Goal: Information Seeking & Learning: Learn about a topic

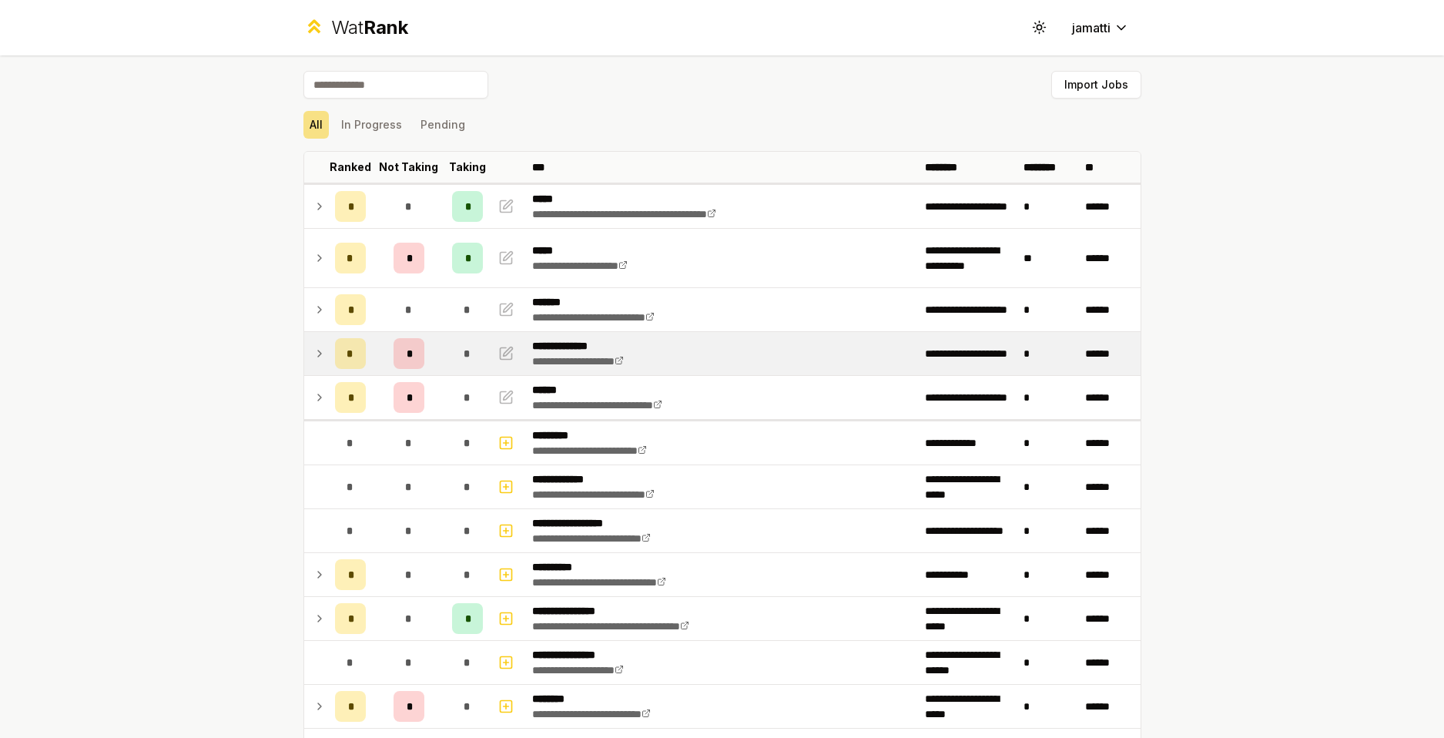
click at [313, 359] on icon at bounding box center [319, 353] width 12 height 18
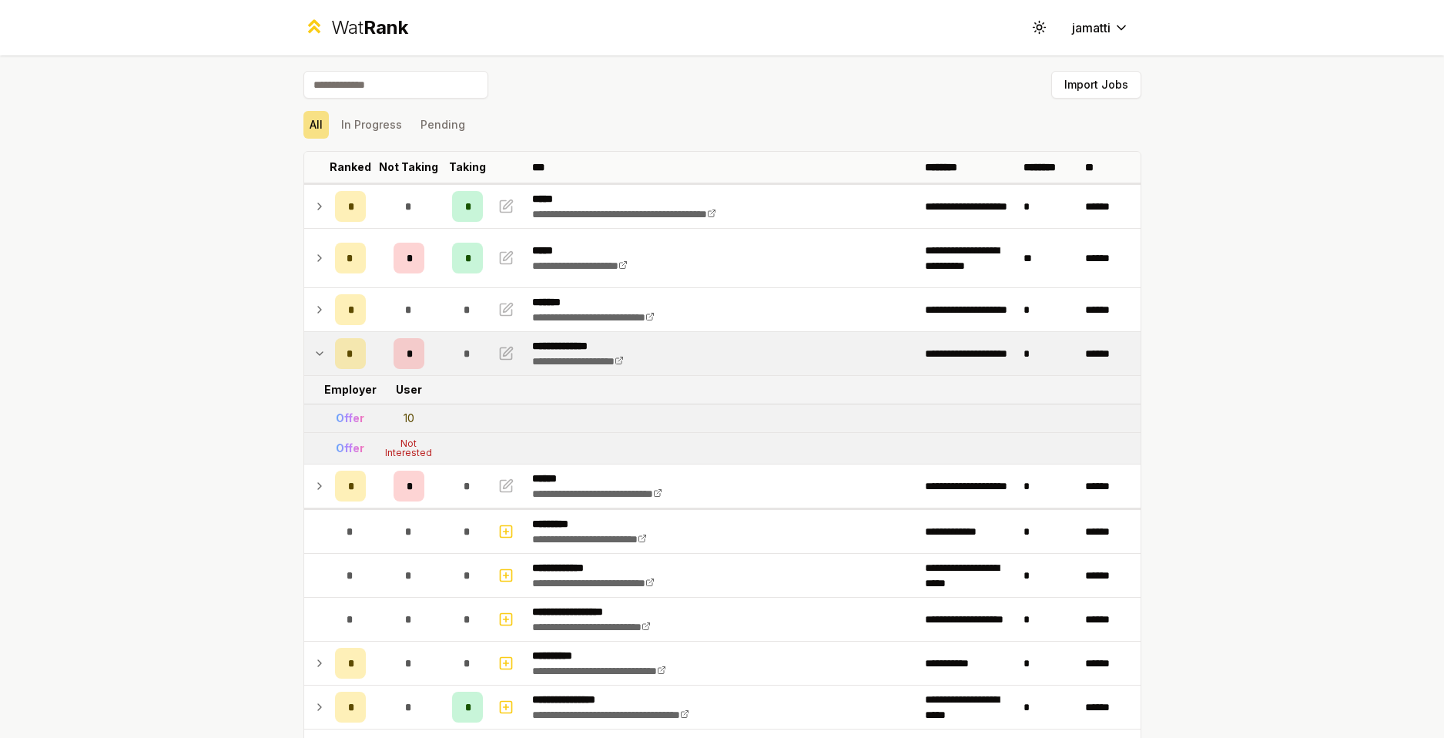
click at [313, 359] on icon at bounding box center [319, 353] width 12 height 18
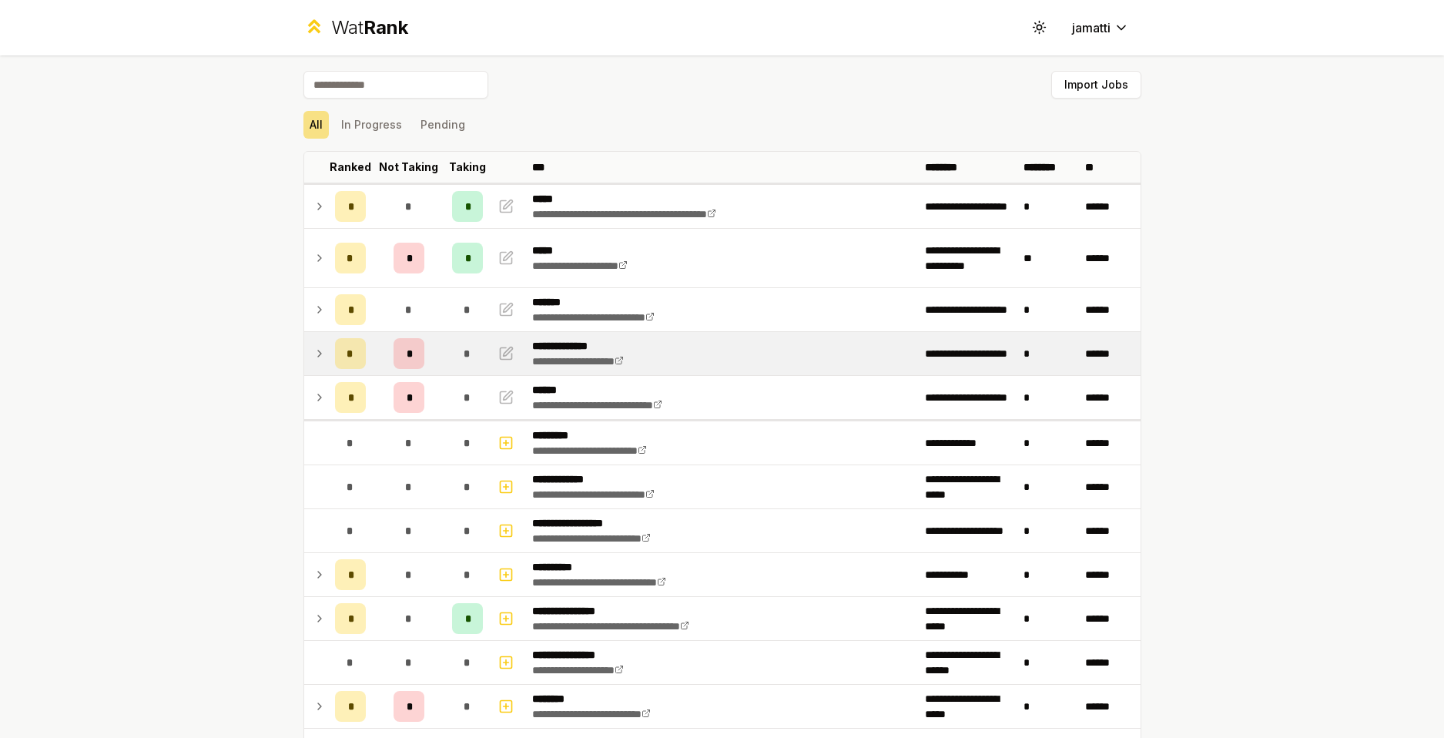
click at [315, 349] on icon at bounding box center [319, 353] width 12 height 18
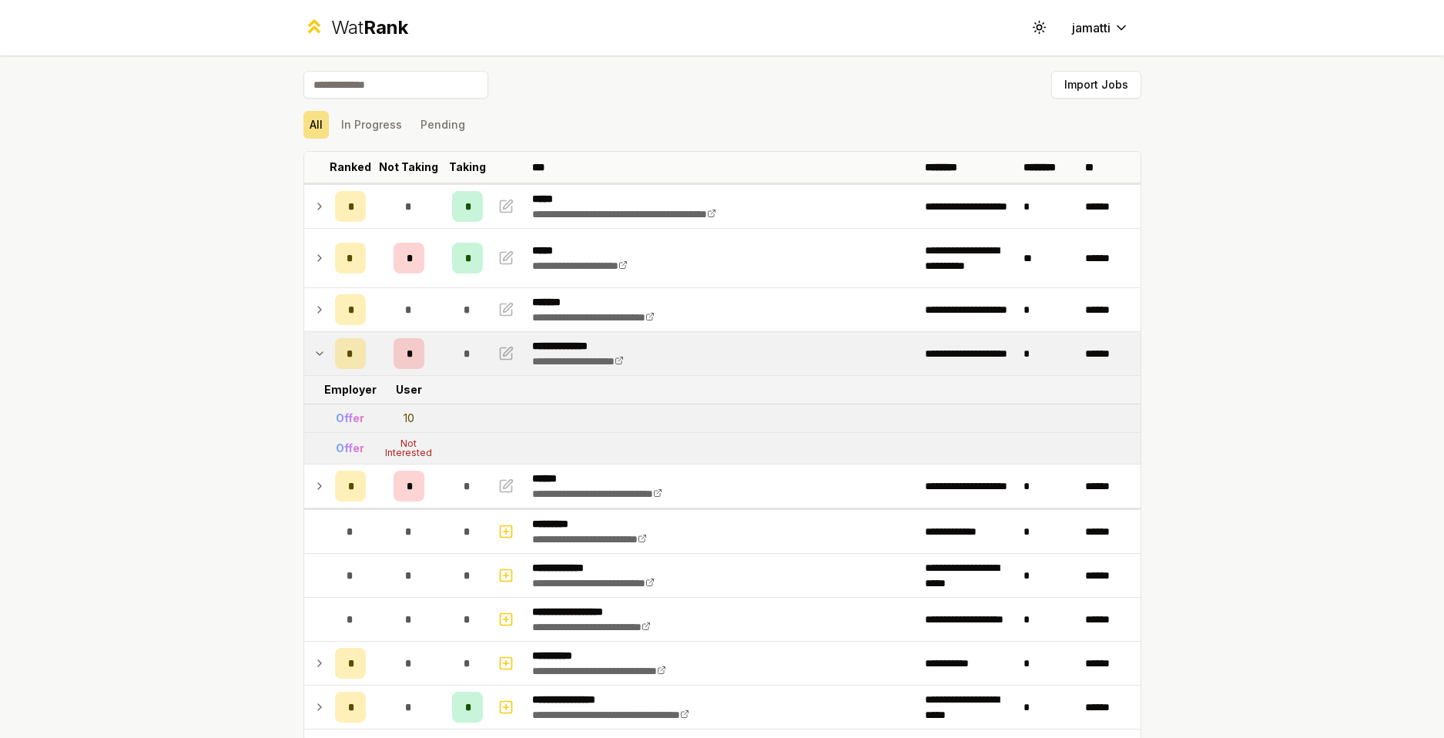
click at [313, 359] on icon at bounding box center [319, 353] width 12 height 18
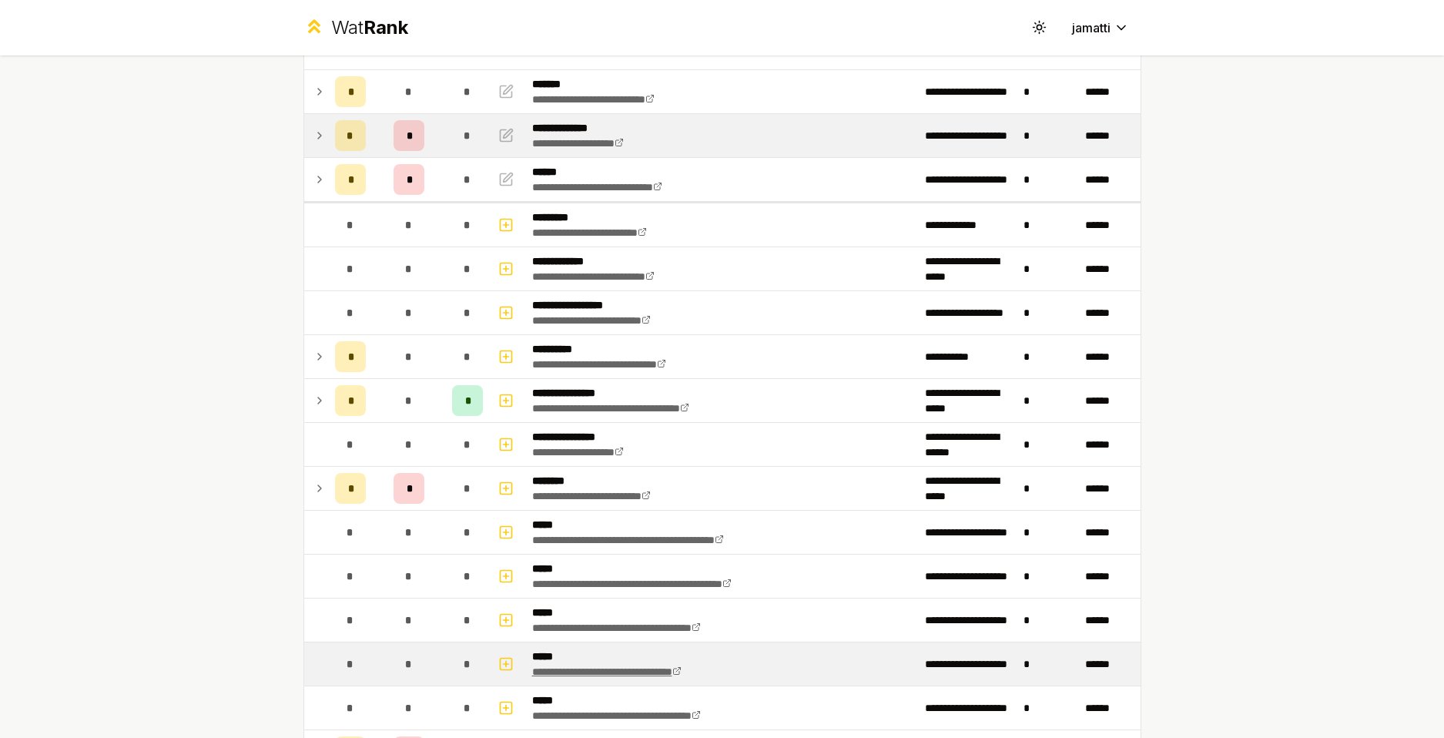
scroll to position [385, 0]
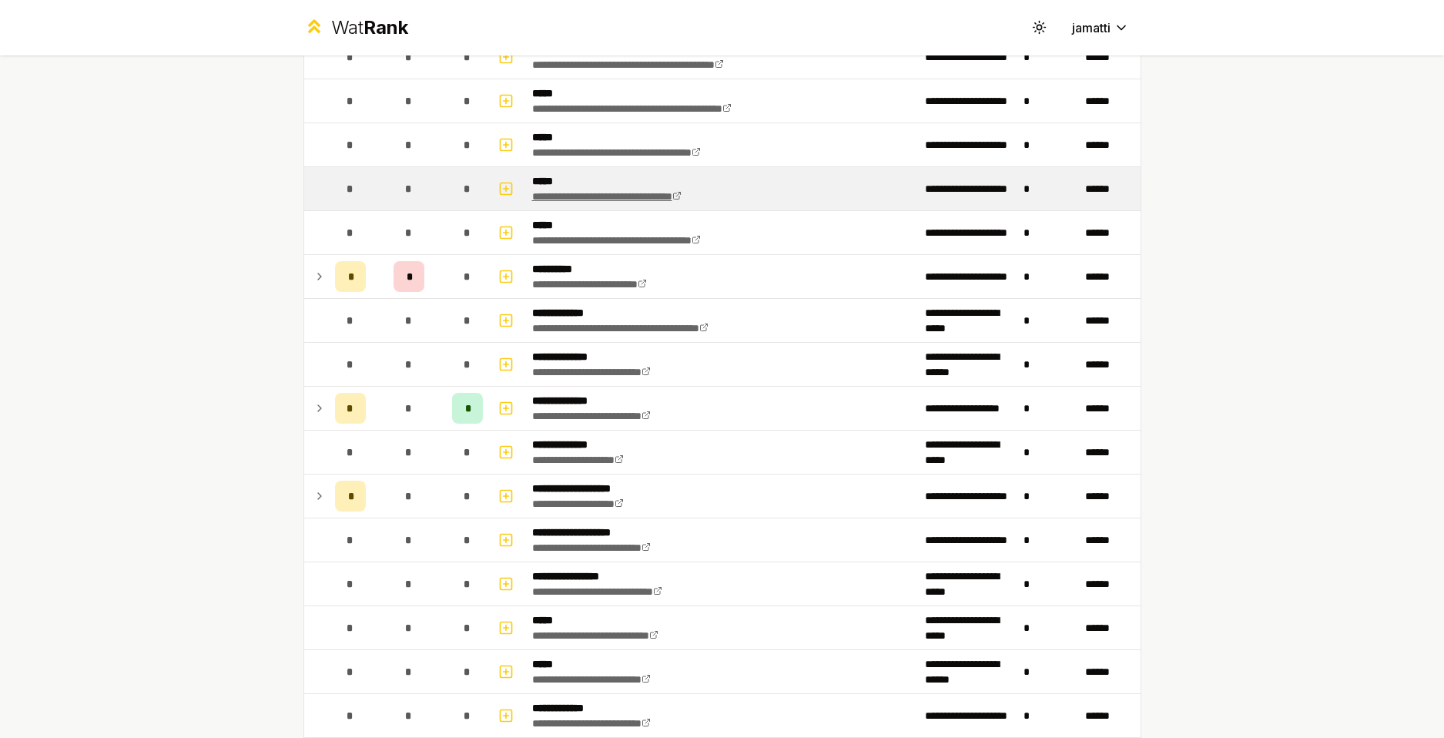
scroll to position [924, 0]
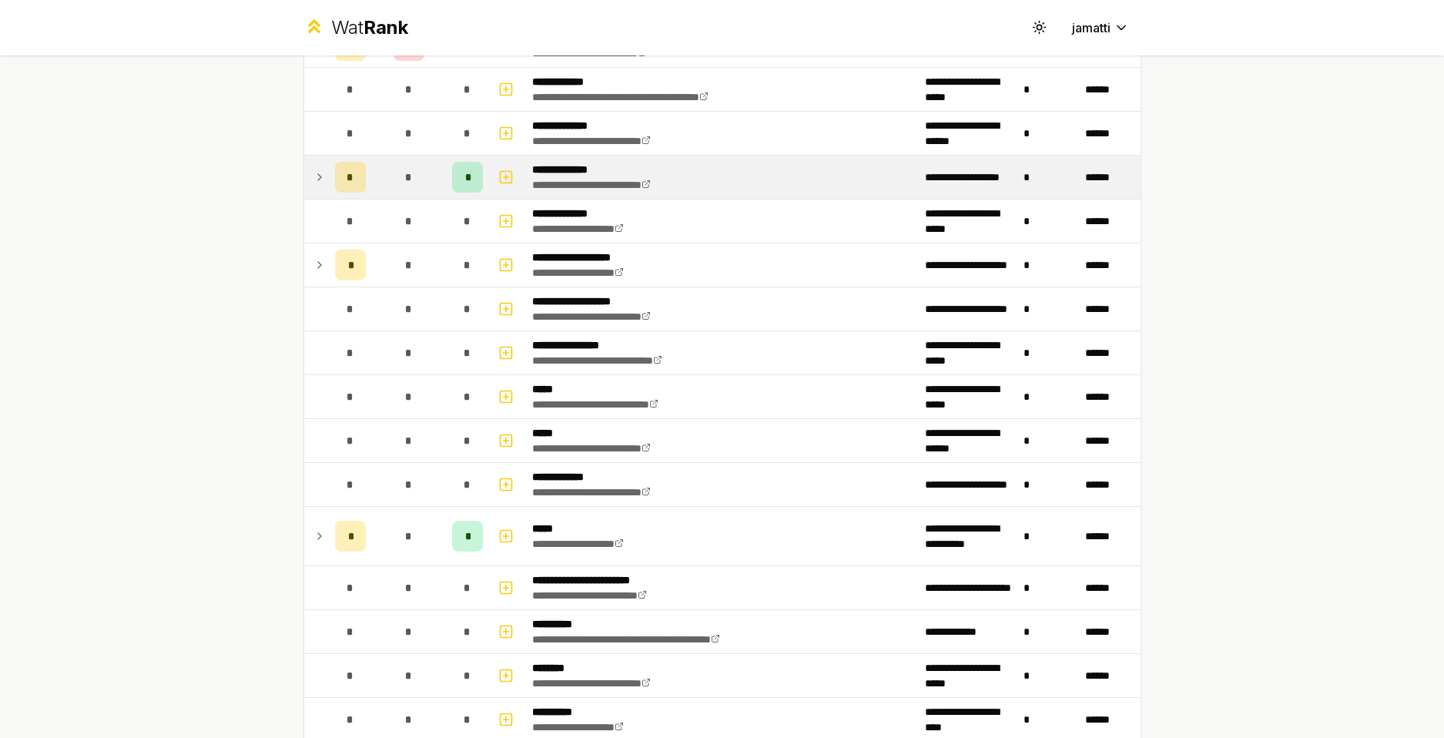
click at [313, 177] on icon at bounding box center [319, 177] width 12 height 18
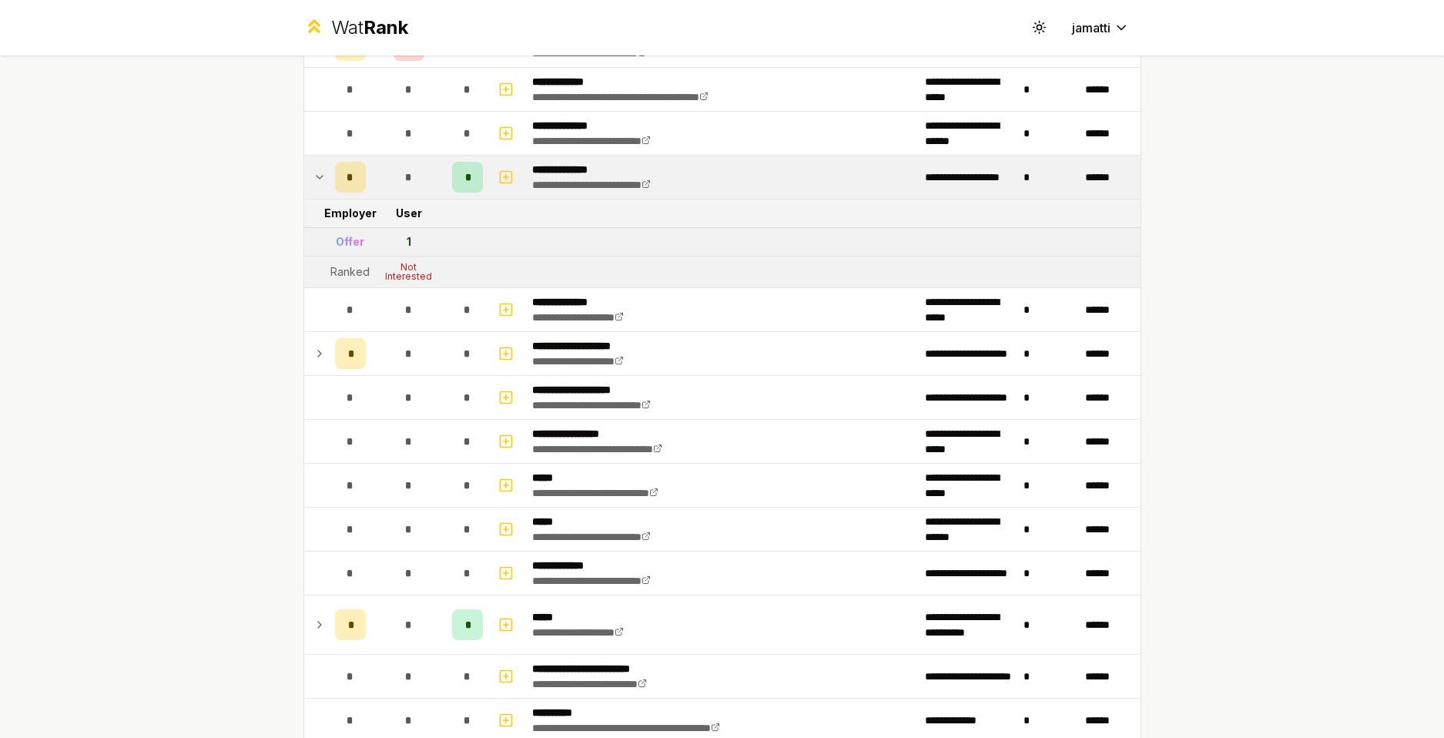
click at [313, 177] on icon at bounding box center [319, 177] width 12 height 18
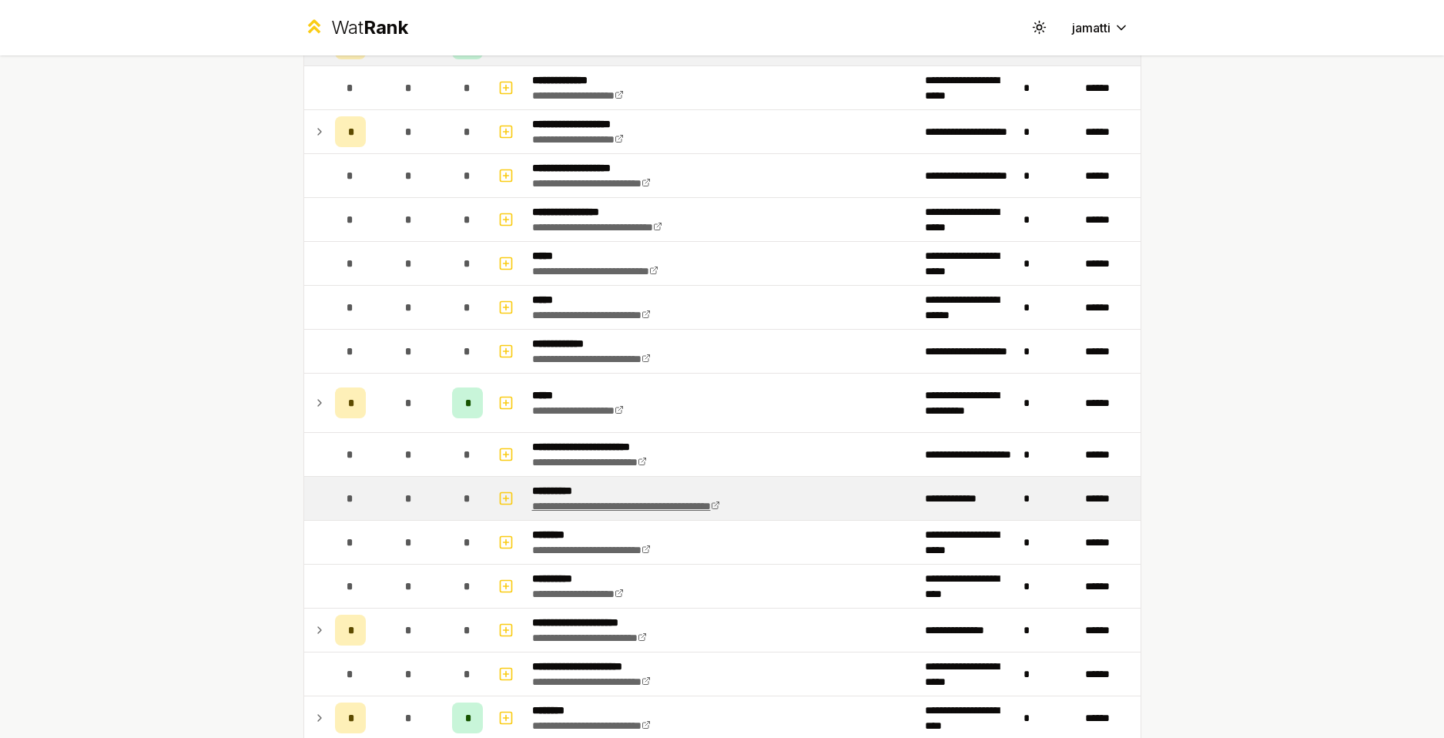
scroll to position [1232, 0]
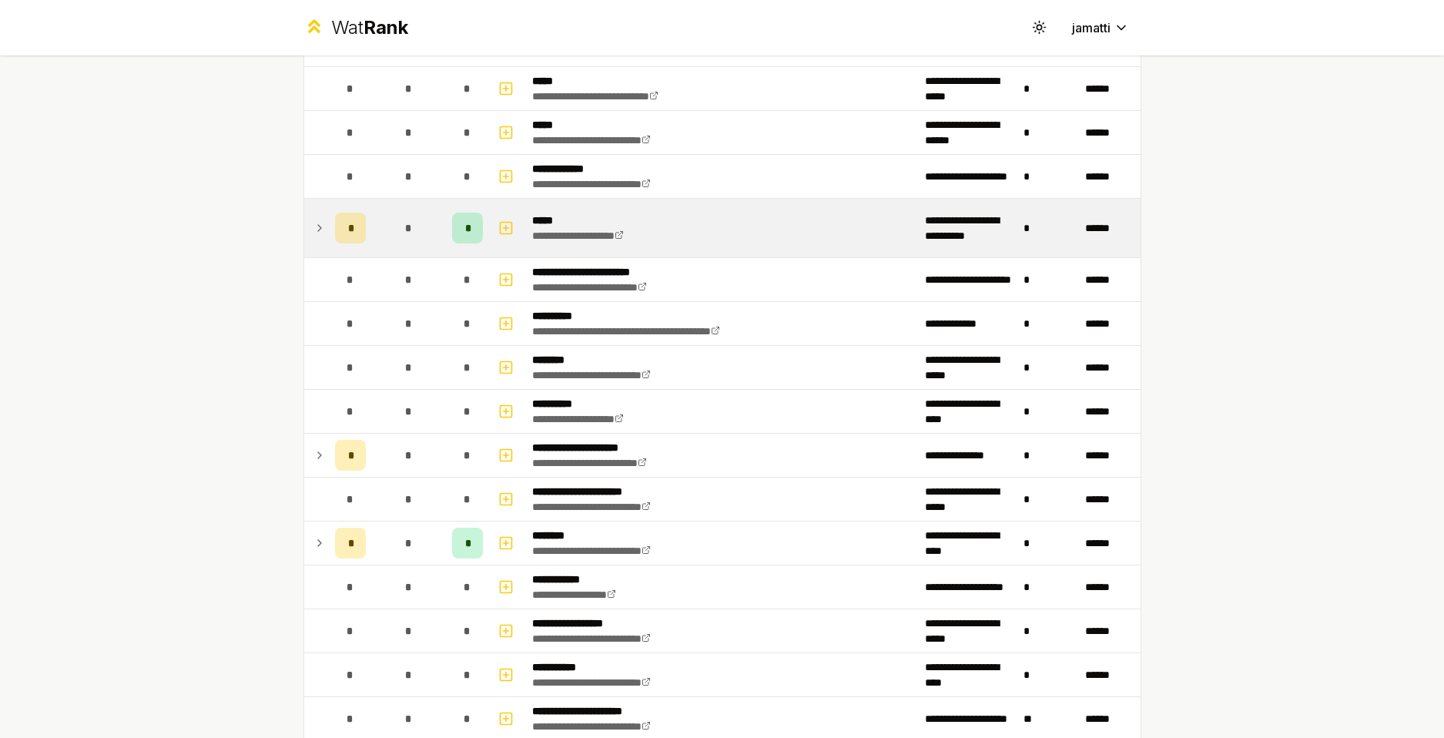
click at [306, 231] on td at bounding box center [316, 228] width 25 height 59
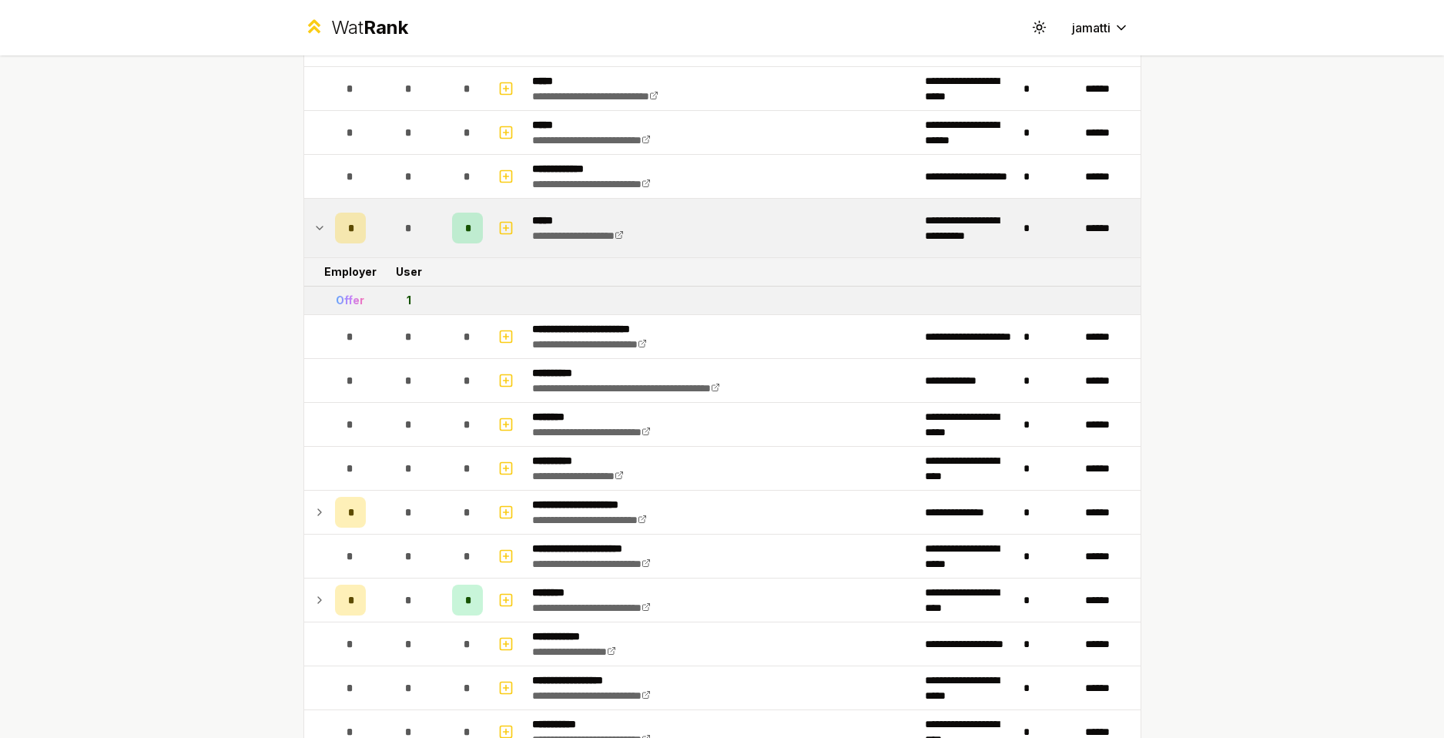
click at [319, 224] on icon at bounding box center [319, 228] width 12 height 18
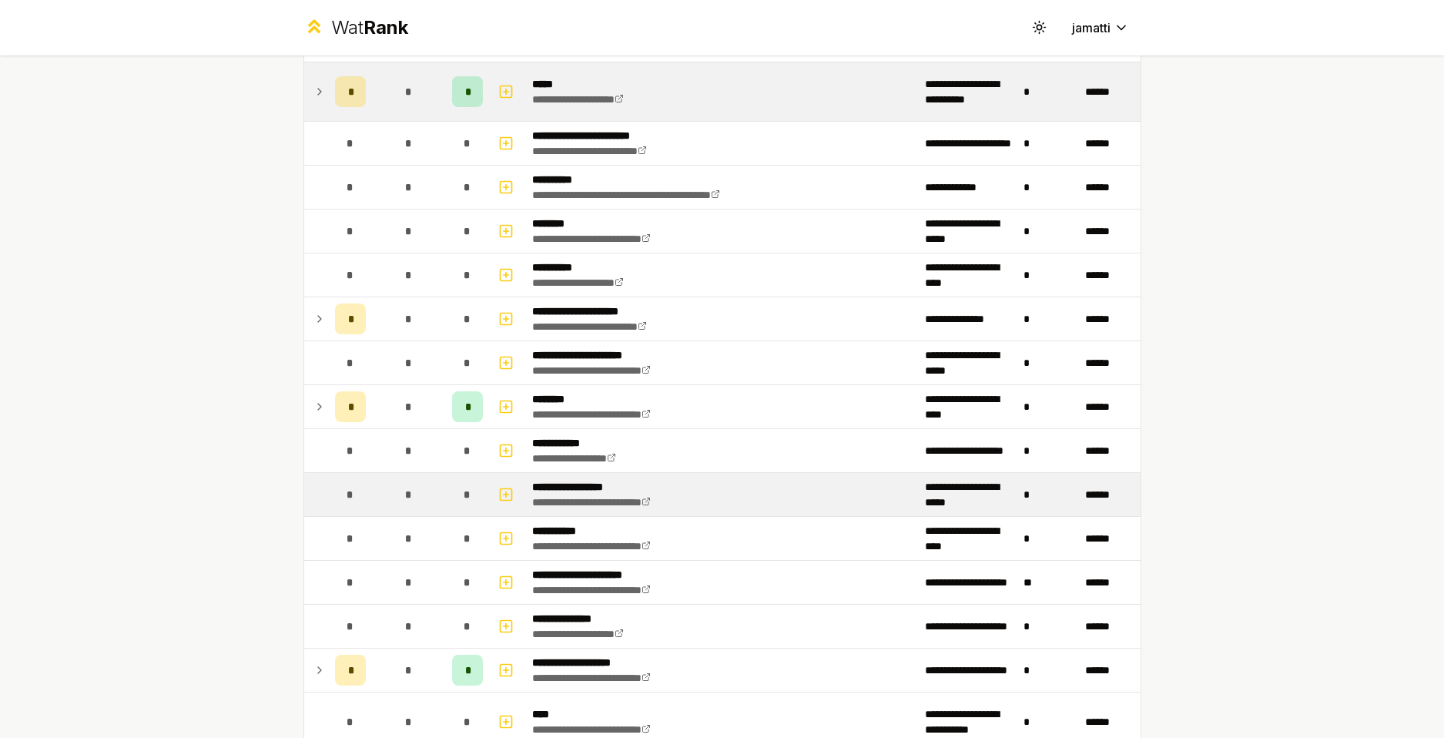
scroll to position [1522, 0]
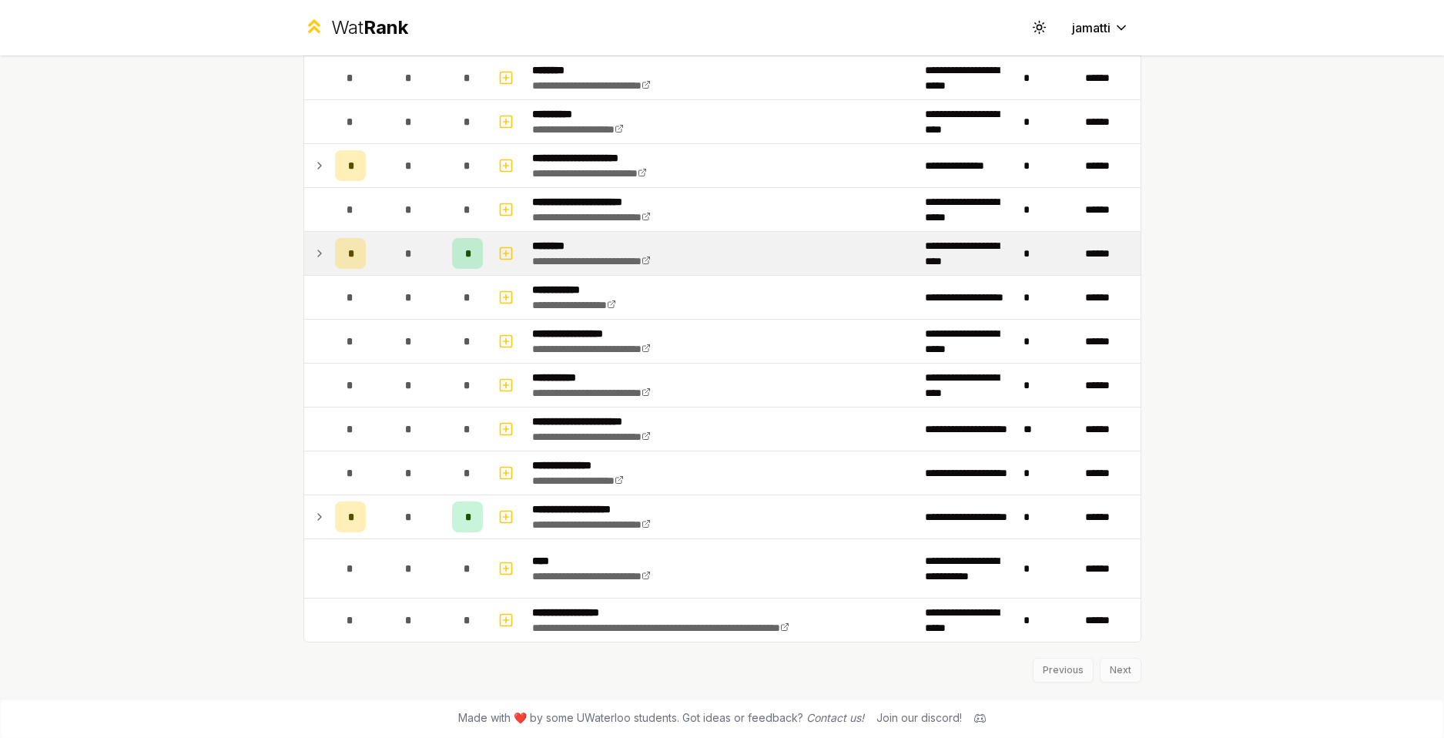
click at [313, 256] on icon at bounding box center [319, 253] width 12 height 18
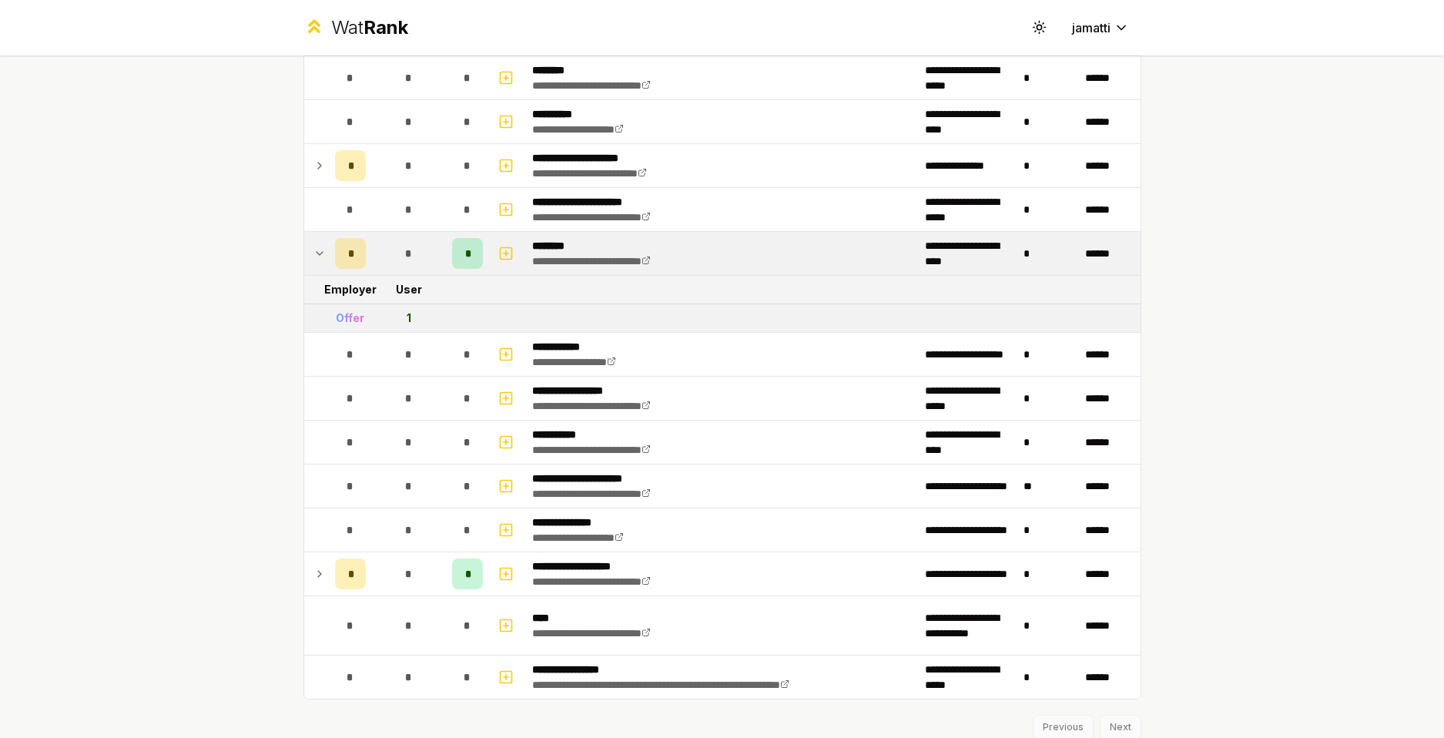
click at [313, 256] on icon at bounding box center [319, 253] width 12 height 18
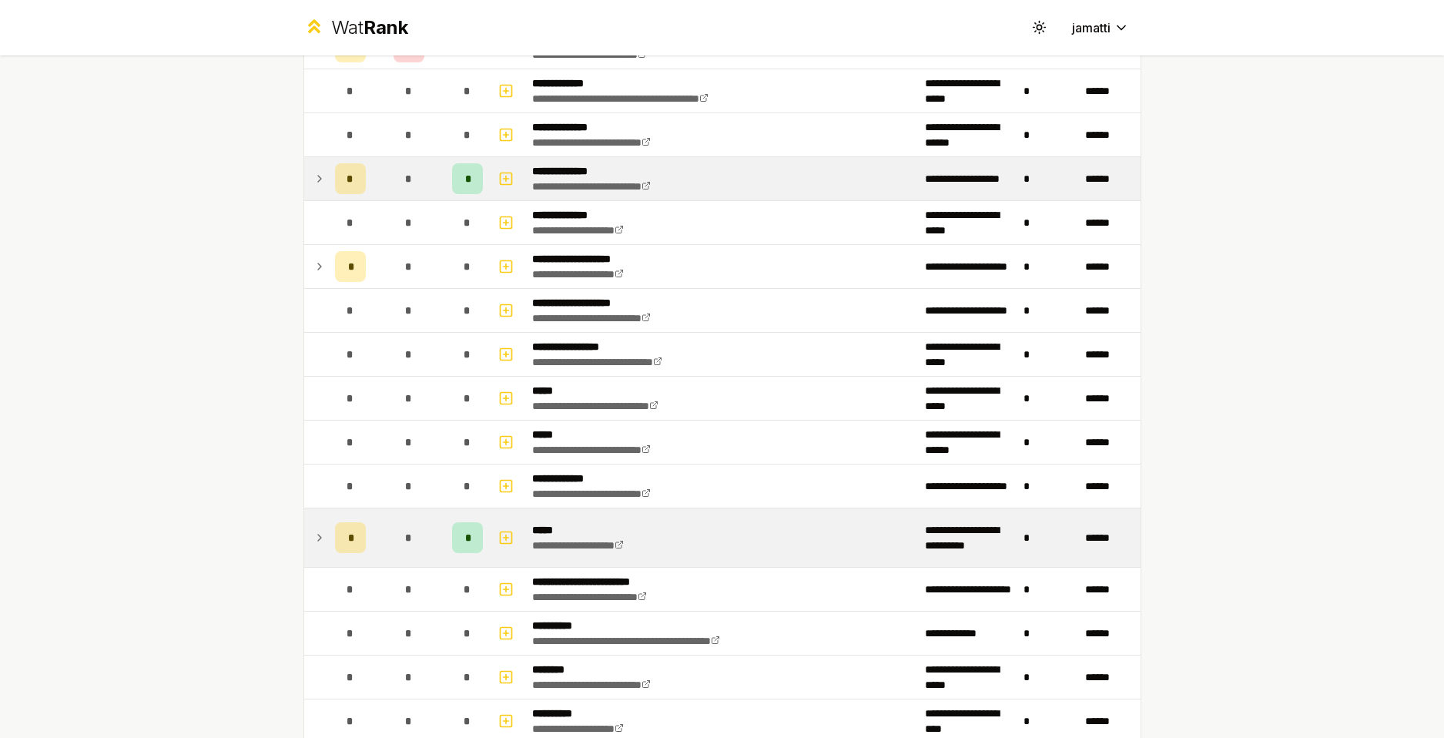
scroll to position [675, 0]
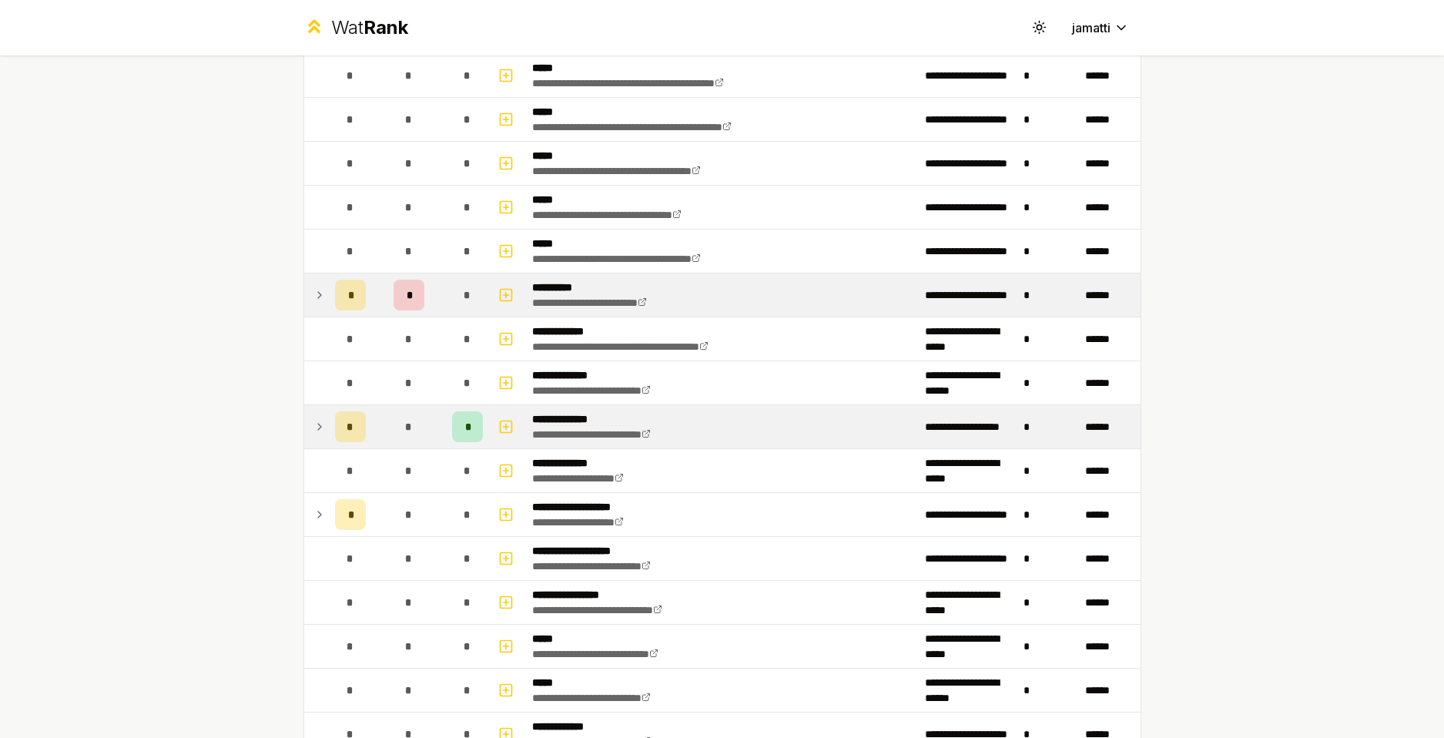
click at [313, 291] on icon at bounding box center [319, 295] width 12 height 18
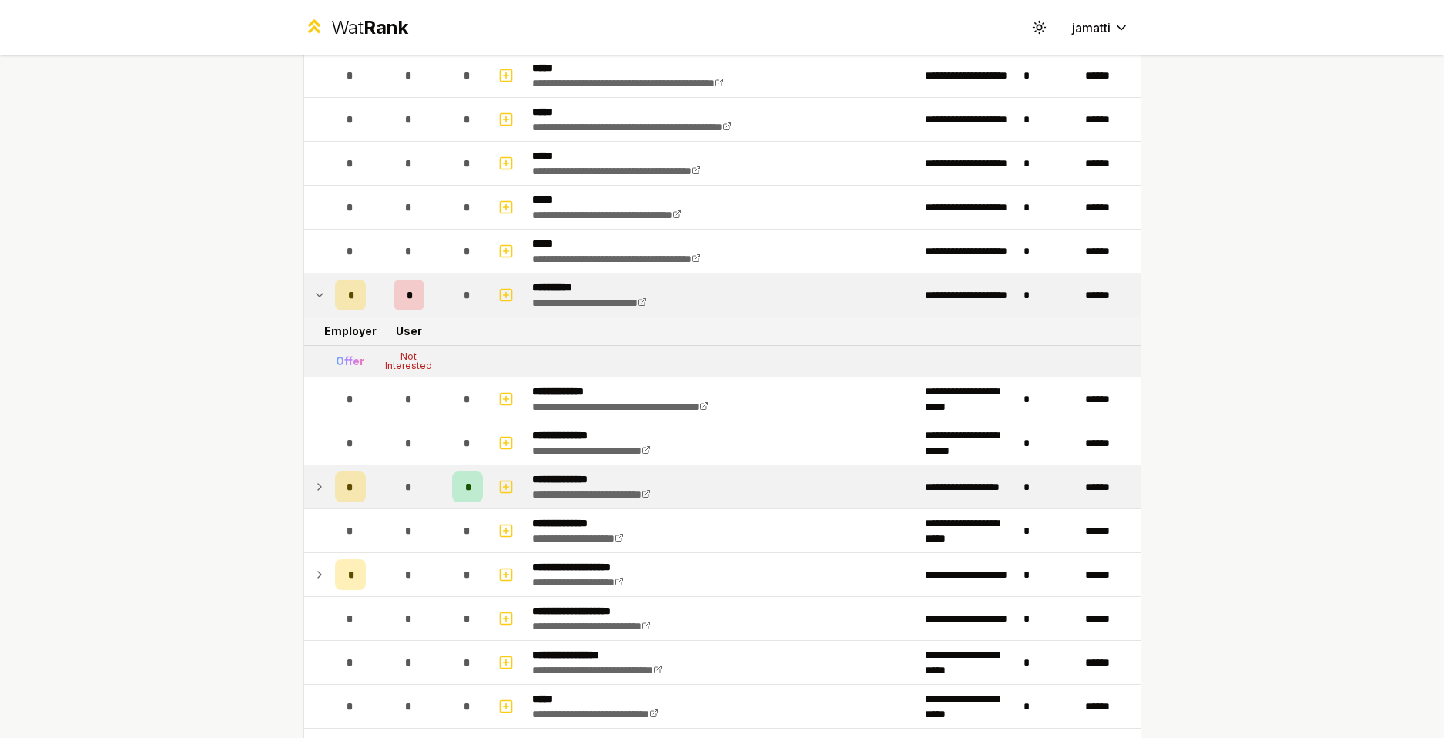
click at [321, 488] on td at bounding box center [316, 486] width 25 height 43
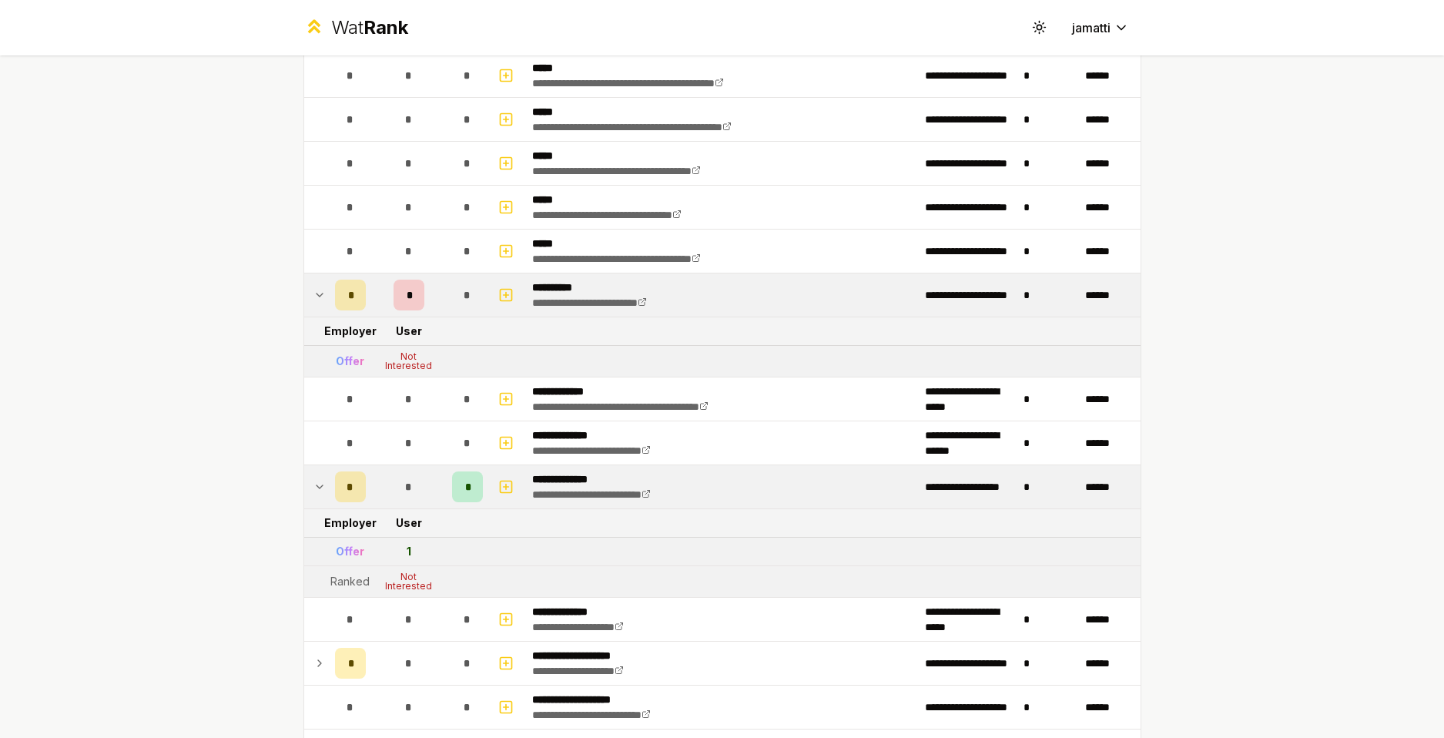
click at [313, 484] on icon at bounding box center [319, 486] width 12 height 18
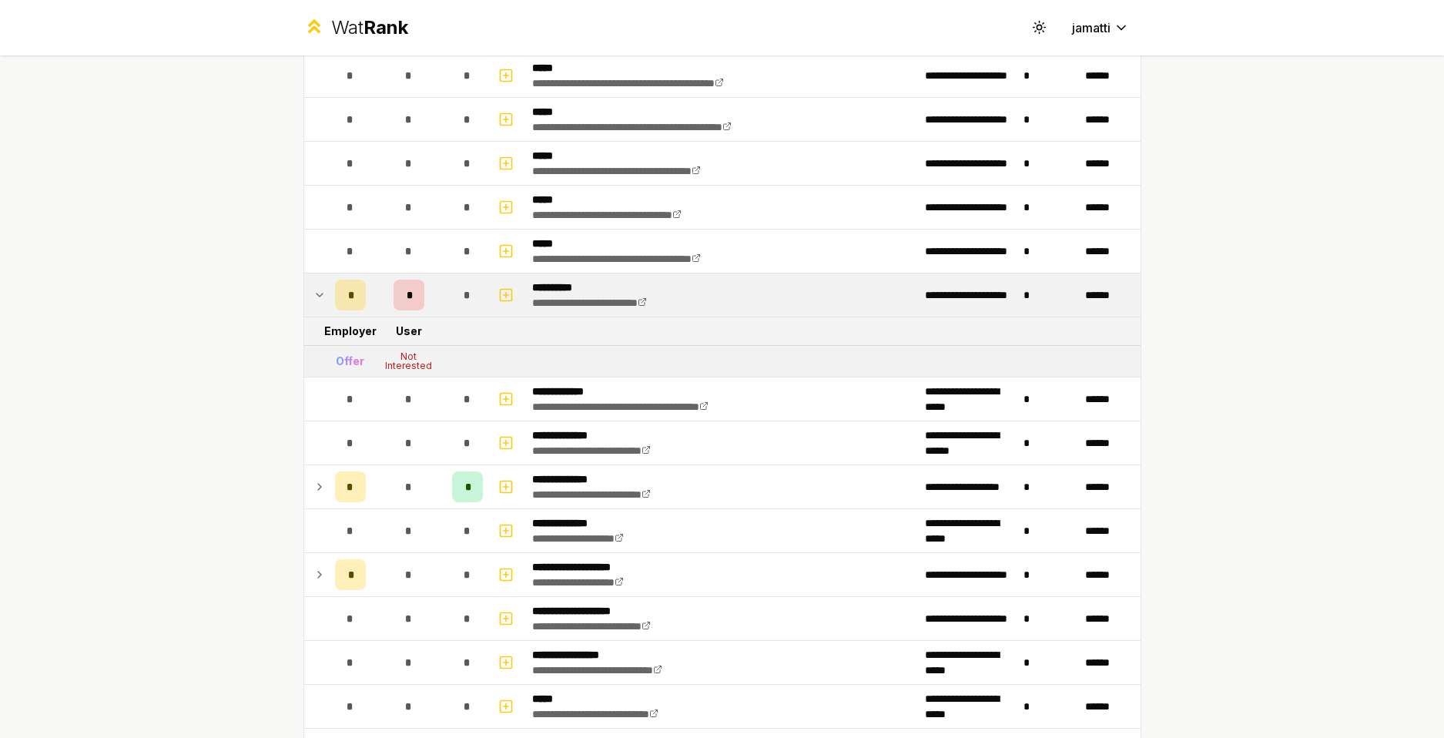
click at [318, 484] on icon at bounding box center [319, 487] width 3 height 6
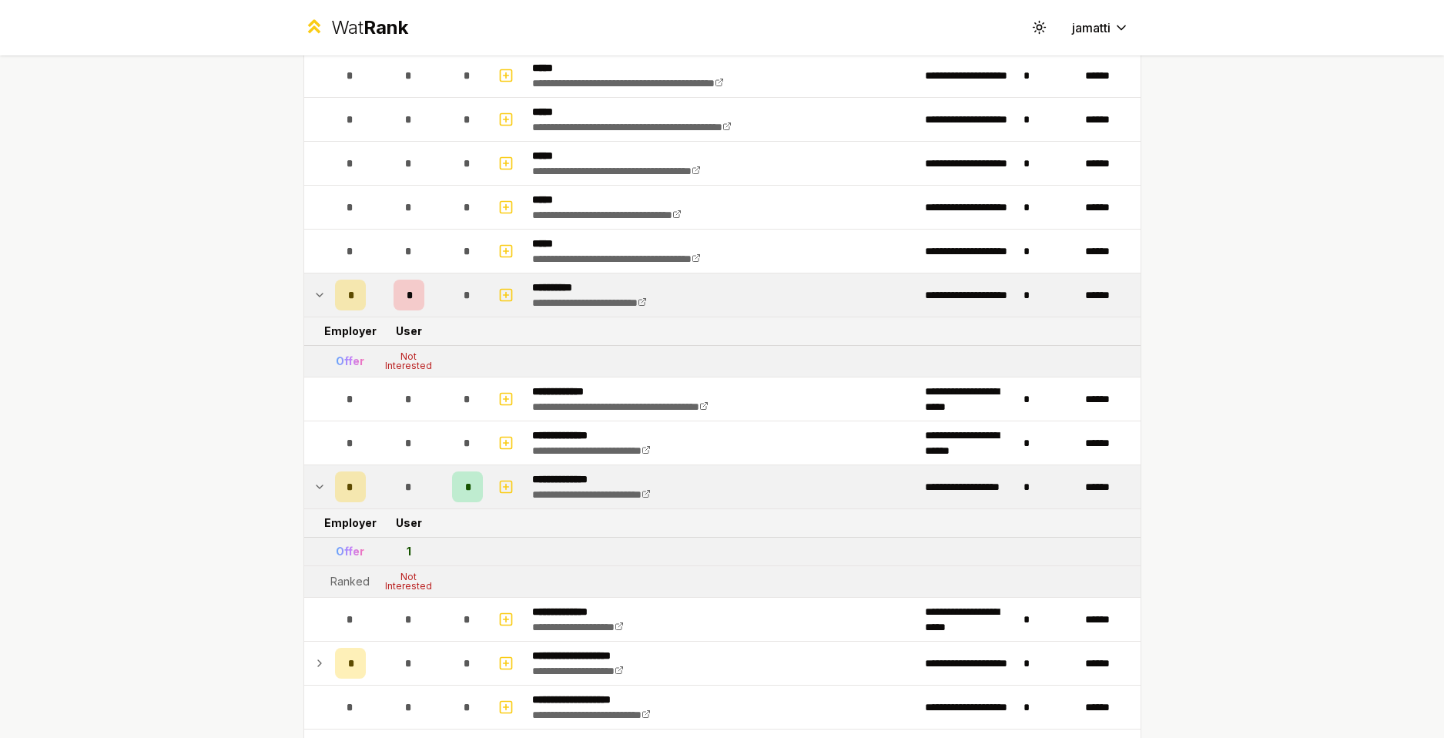
click at [313, 485] on icon at bounding box center [319, 486] width 12 height 18
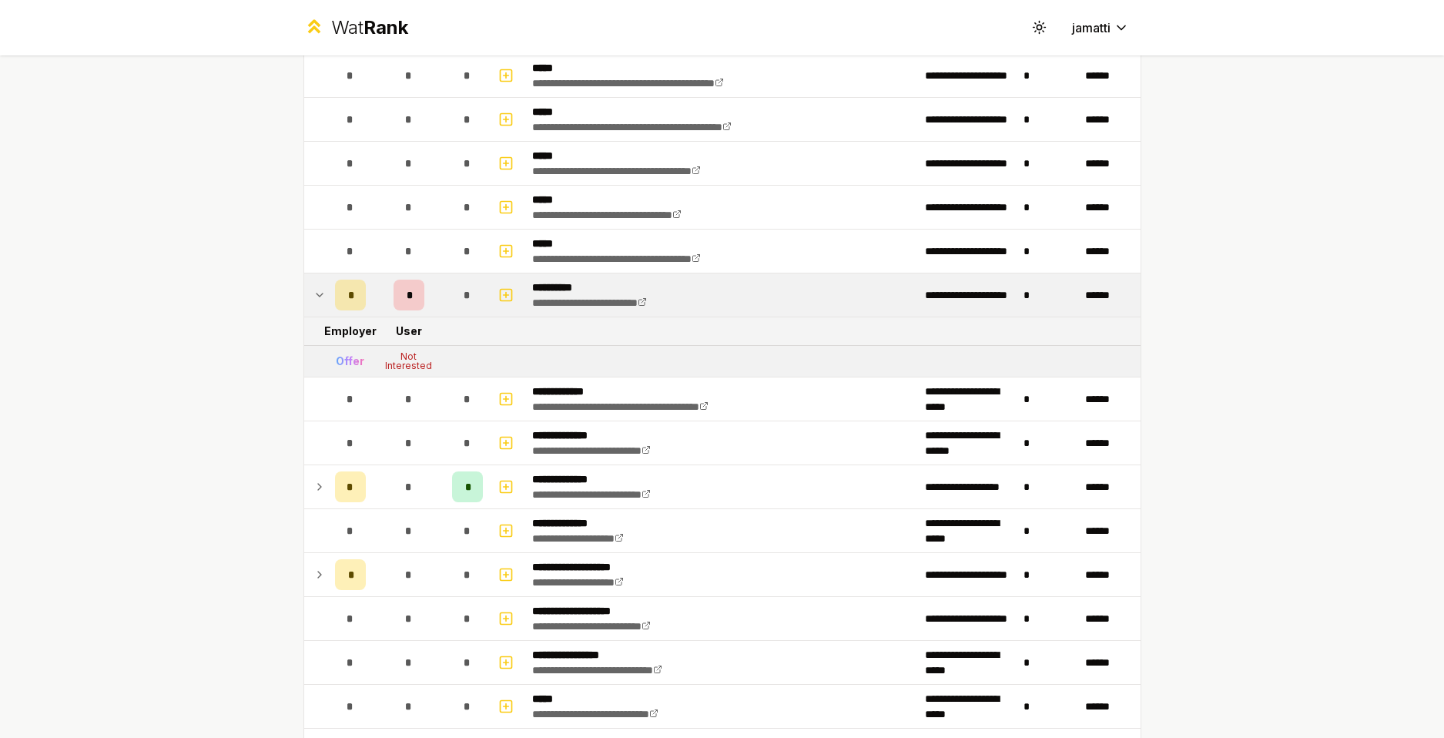
click at [313, 485] on icon at bounding box center [319, 486] width 12 height 18
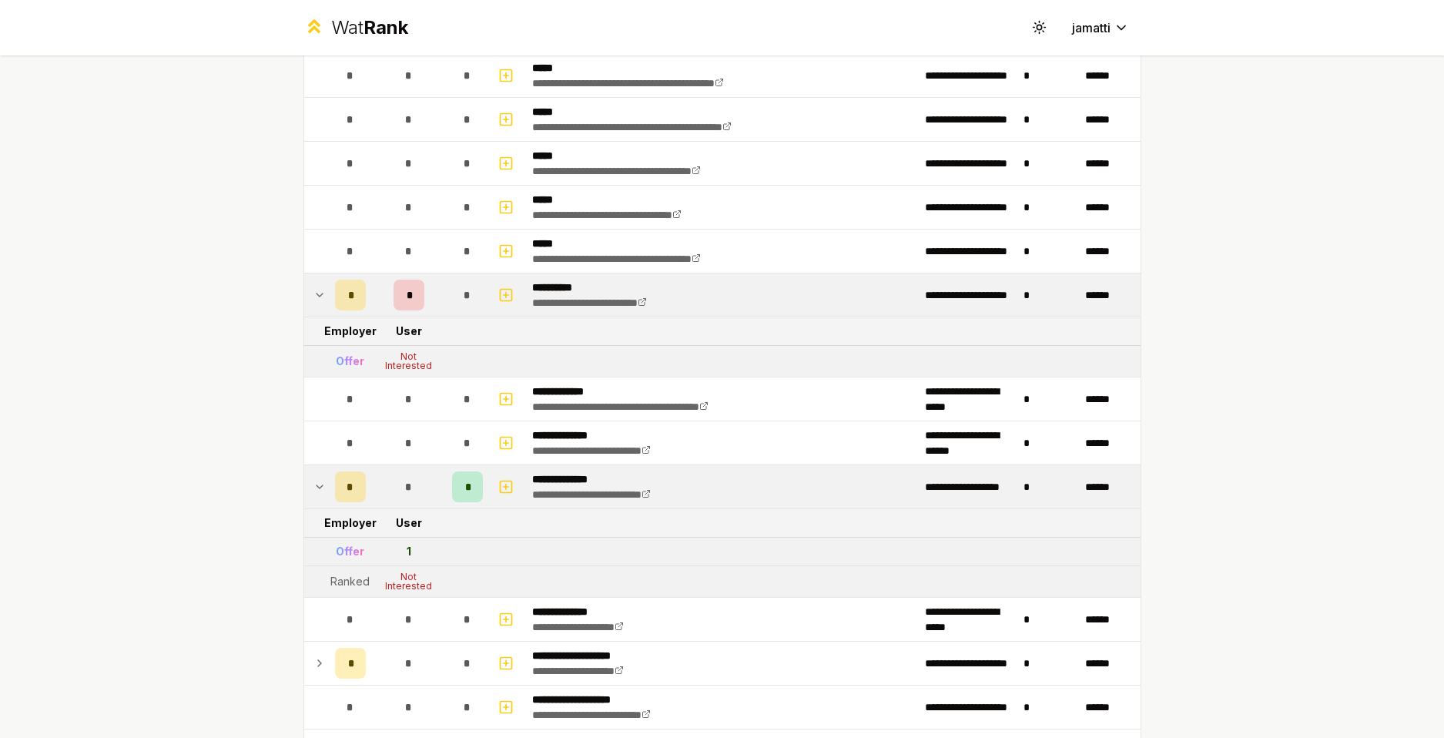
click at [317, 498] on td at bounding box center [316, 486] width 25 height 43
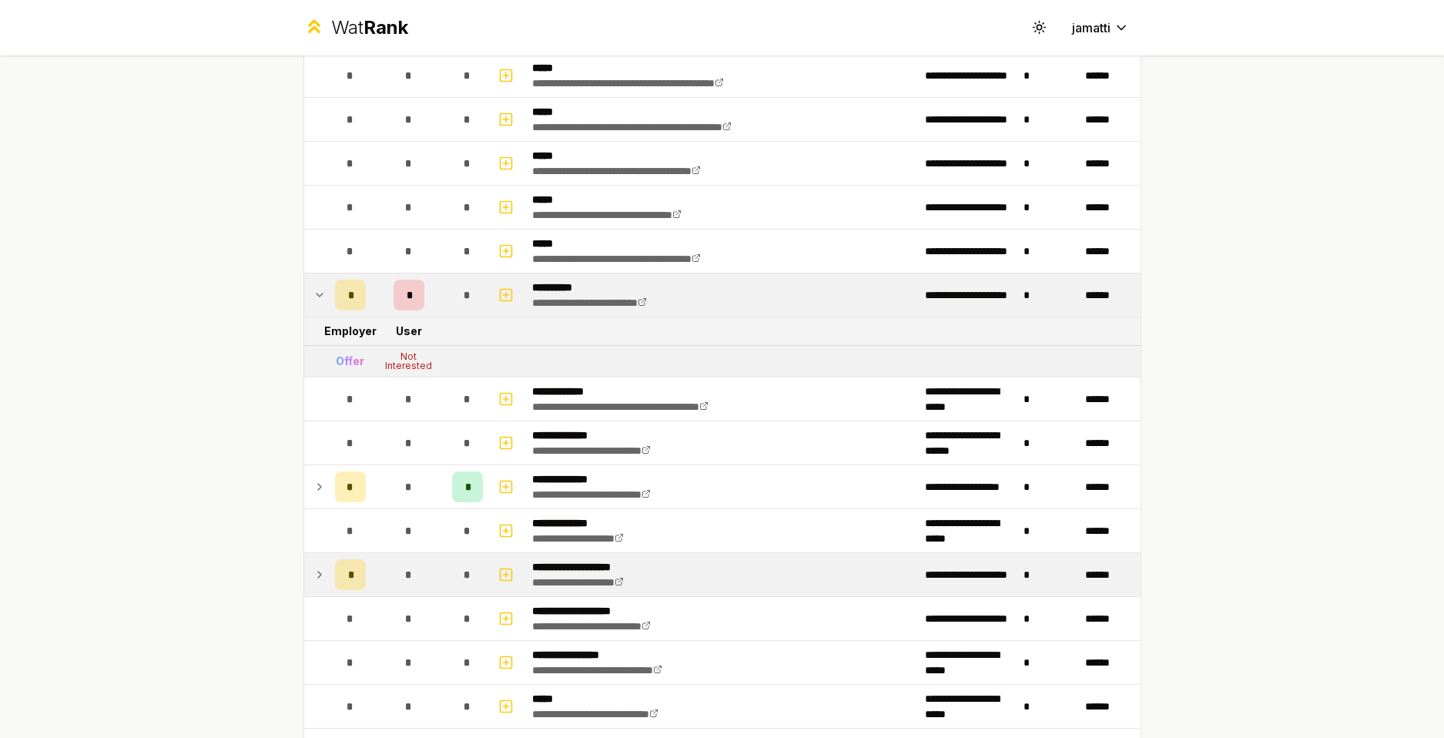
click at [313, 574] on icon at bounding box center [319, 574] width 12 height 18
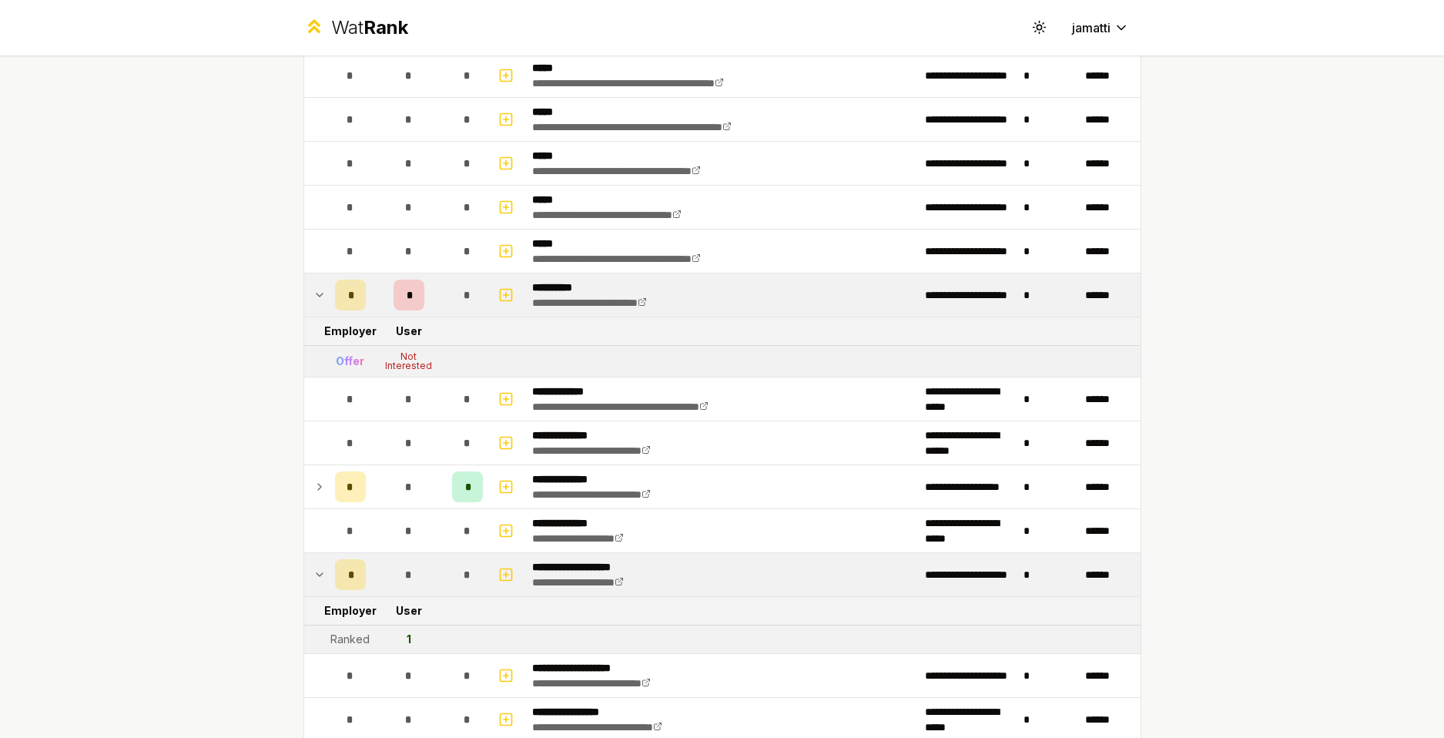
click at [317, 574] on icon at bounding box center [320, 574] width 6 height 3
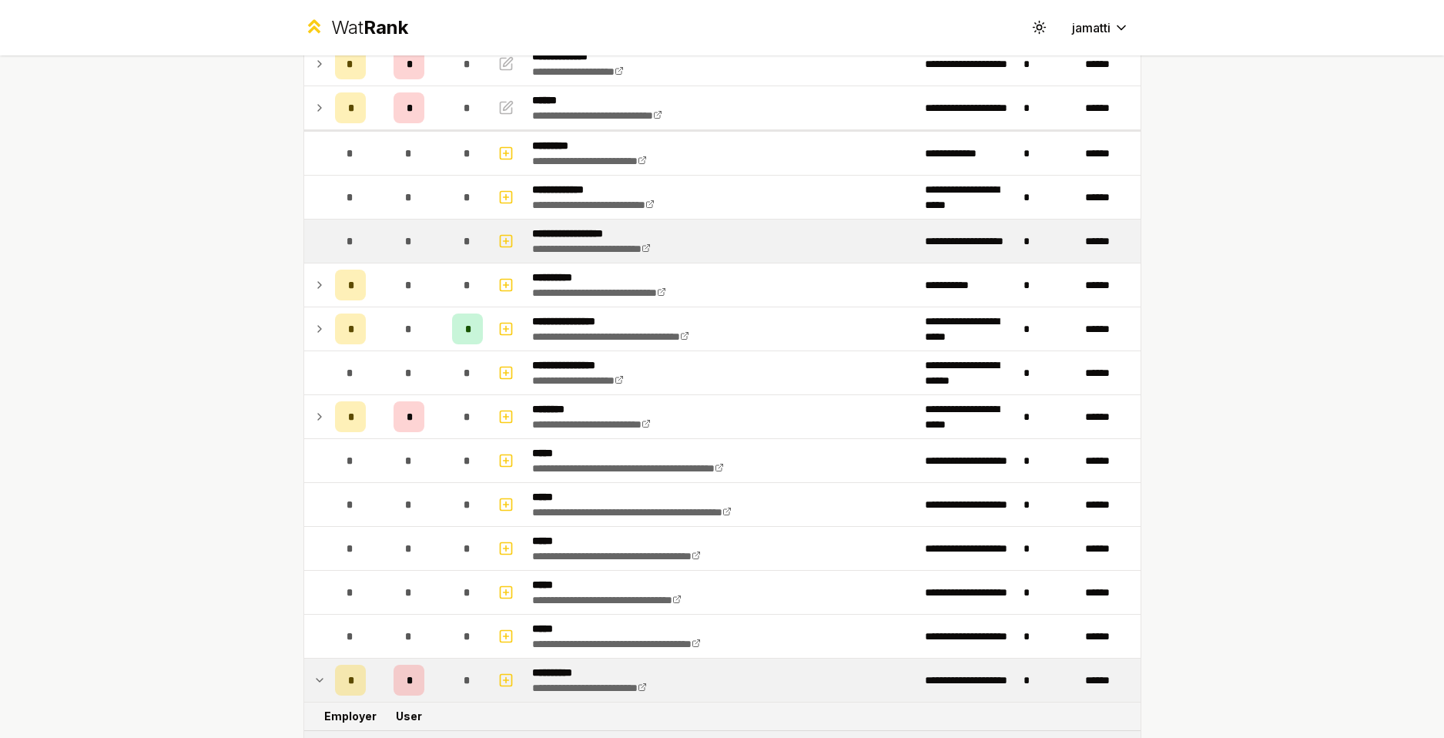
scroll to position [0, 0]
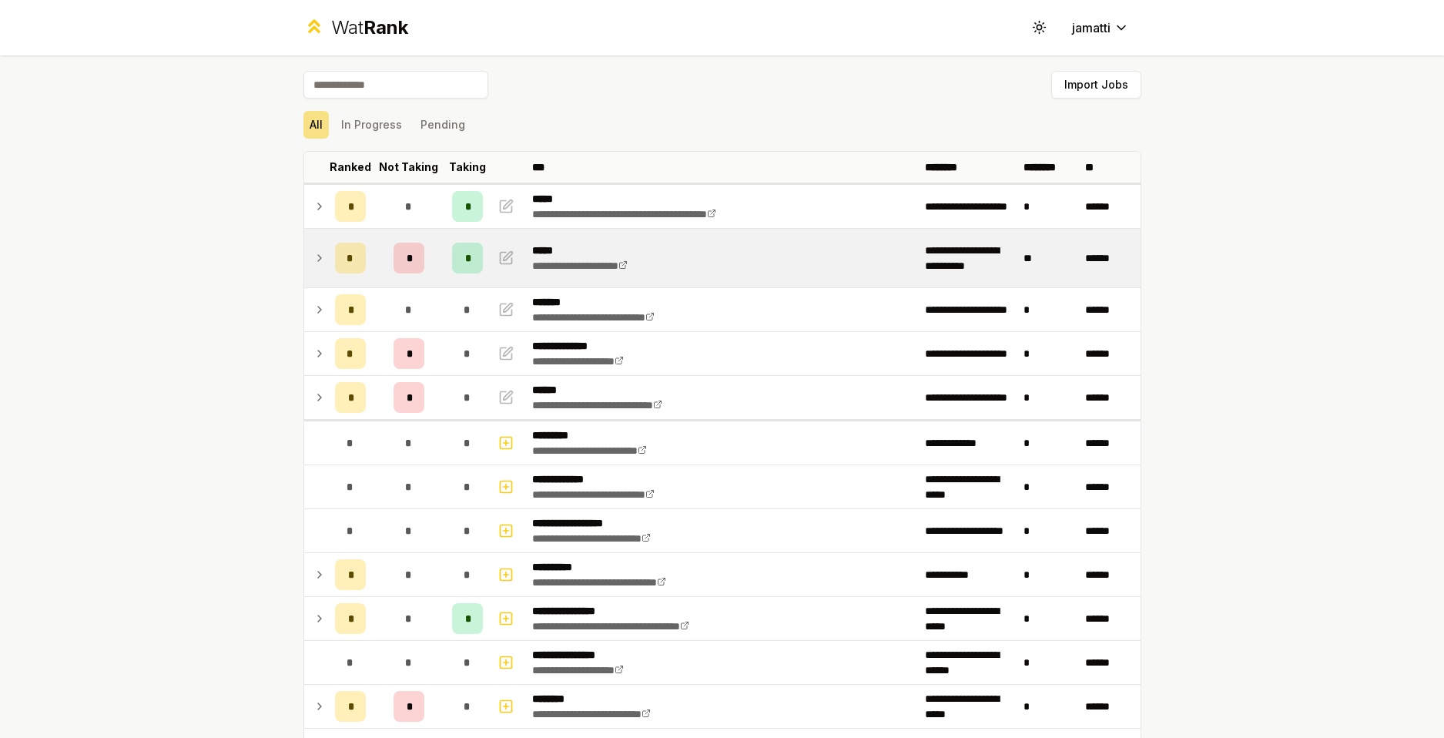
click at [304, 252] on td at bounding box center [316, 258] width 25 height 59
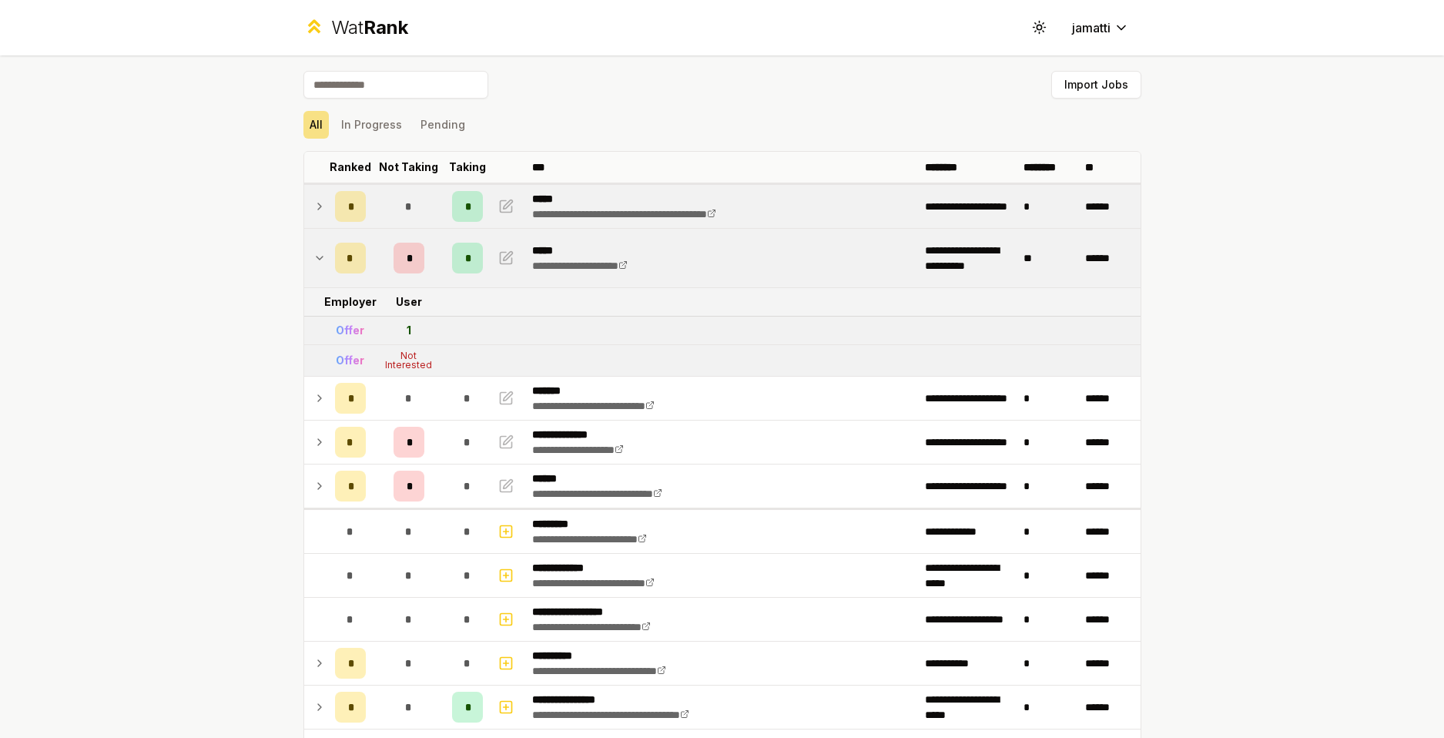
click at [314, 216] on td at bounding box center [316, 206] width 25 height 43
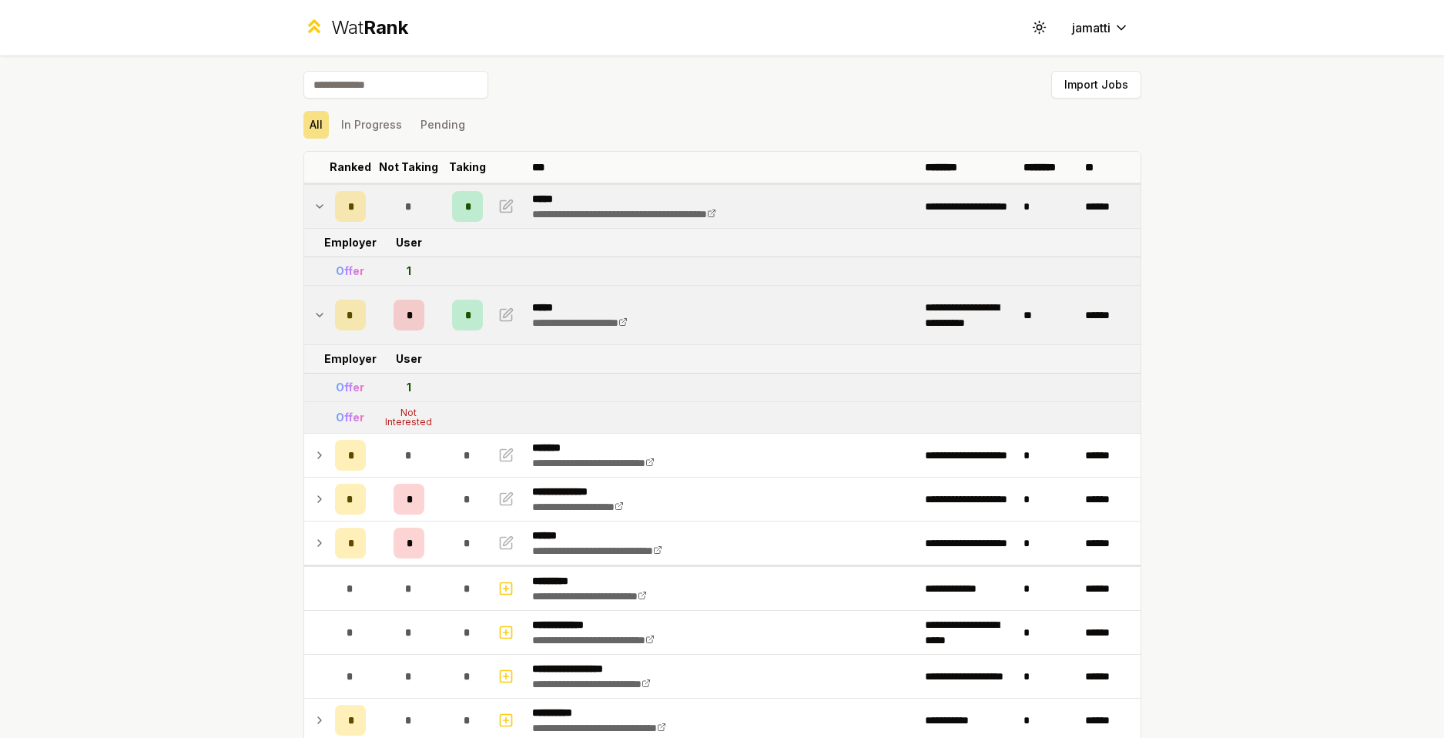
click at [311, 193] on td at bounding box center [316, 206] width 25 height 43
